Goal: Communication & Community: Participate in discussion

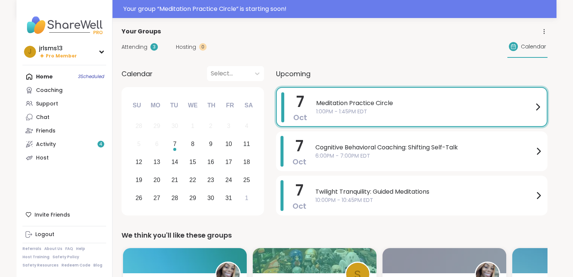
click at [355, 115] on div "Meditation Practice Circle 1:00PM - 1:45PM EDT" at bounding box center [429, 106] width 226 height 29
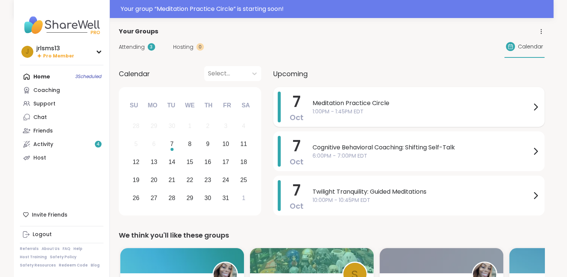
click at [536, 108] on icon at bounding box center [536, 107] width 3 height 6
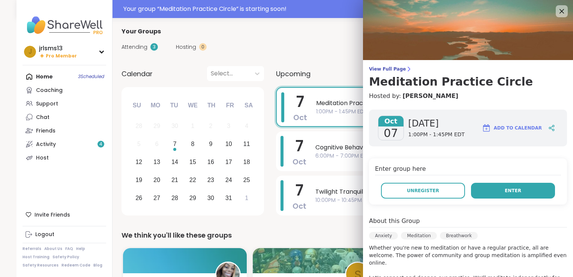
click at [505, 192] on span "Enter" at bounding box center [513, 190] width 16 height 7
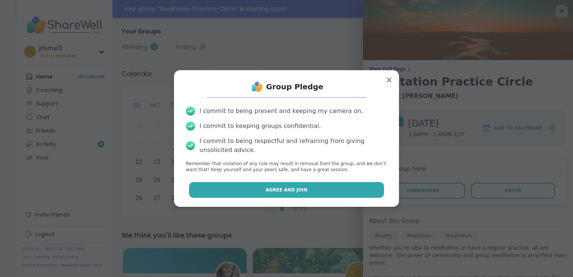
click at [283, 191] on span "Agree and Join" at bounding box center [286, 189] width 42 height 7
